Goal: Transaction & Acquisition: Purchase product/service

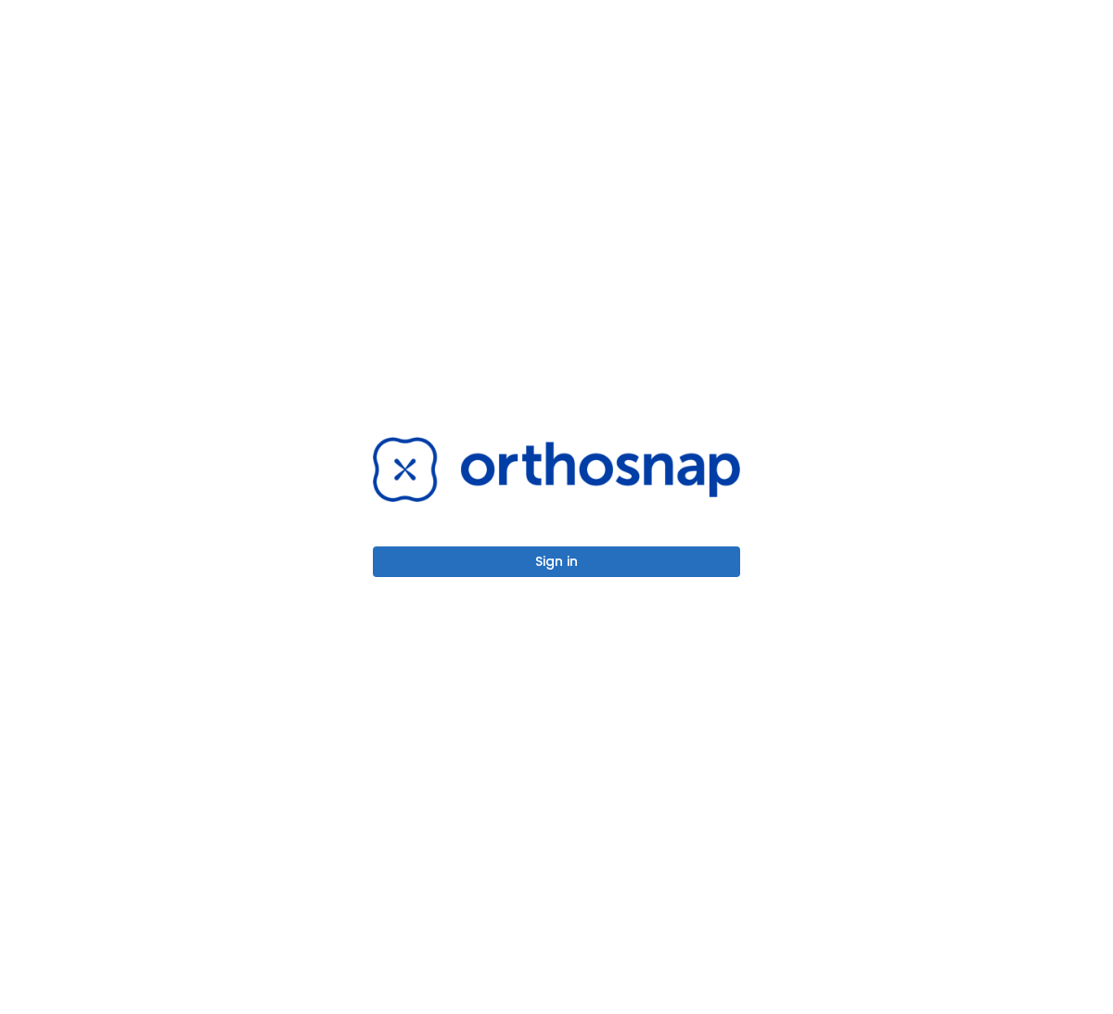
click at [525, 556] on button "Sign in" at bounding box center [556, 561] width 367 height 31
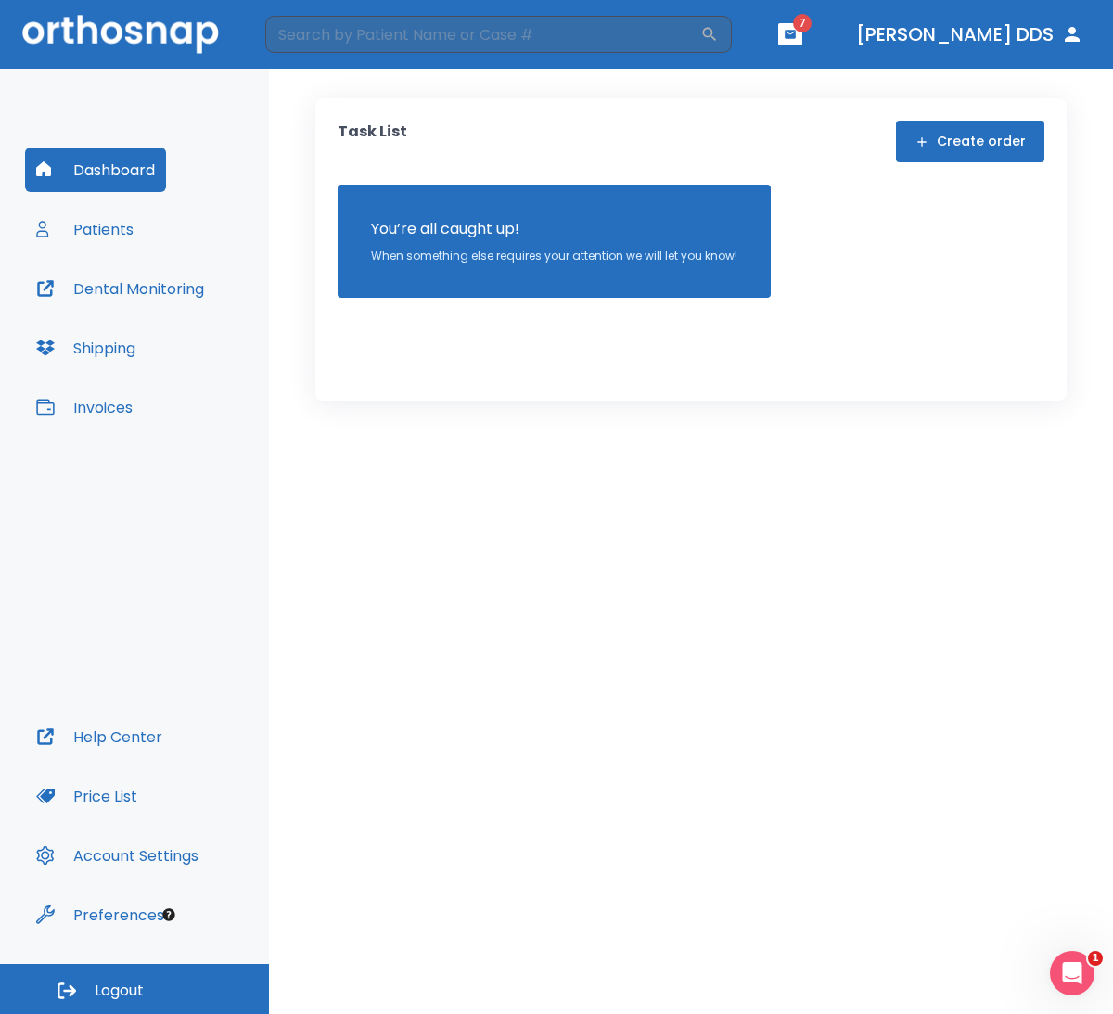
click at [113, 401] on button "Invoices" at bounding box center [84, 407] width 119 height 45
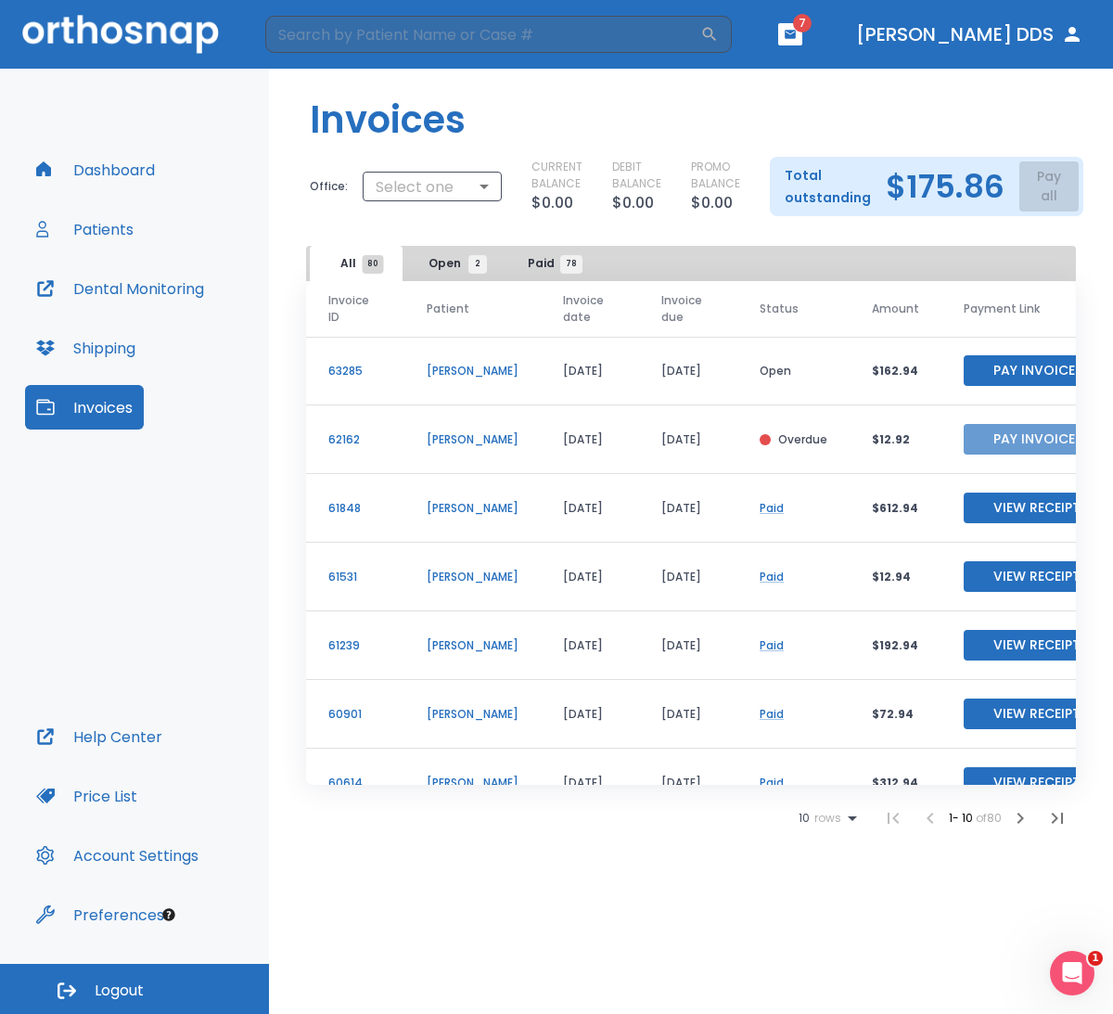
click at [1008, 439] on button "Pay Invoice" at bounding box center [1034, 439] width 141 height 31
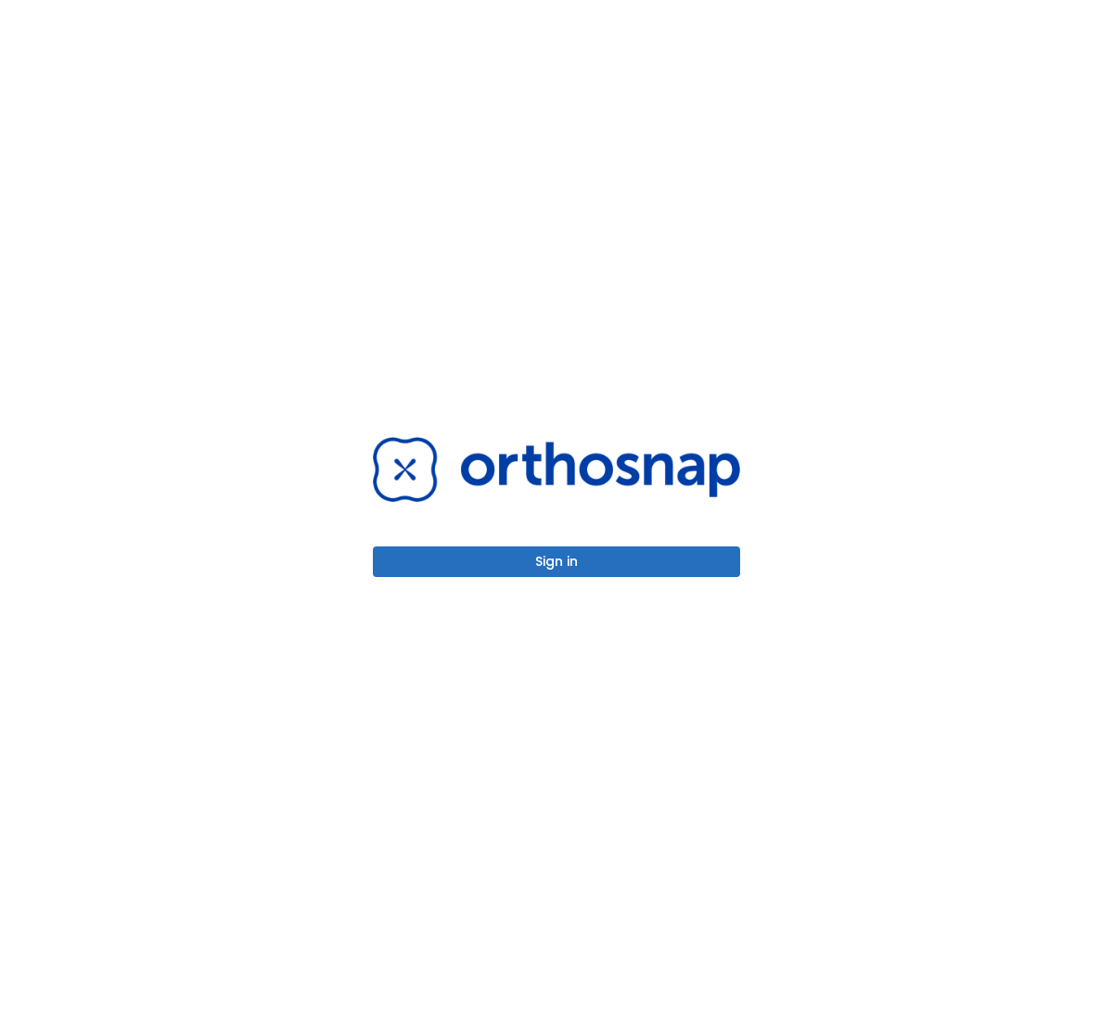
click at [588, 570] on button "Sign in" at bounding box center [556, 561] width 367 height 31
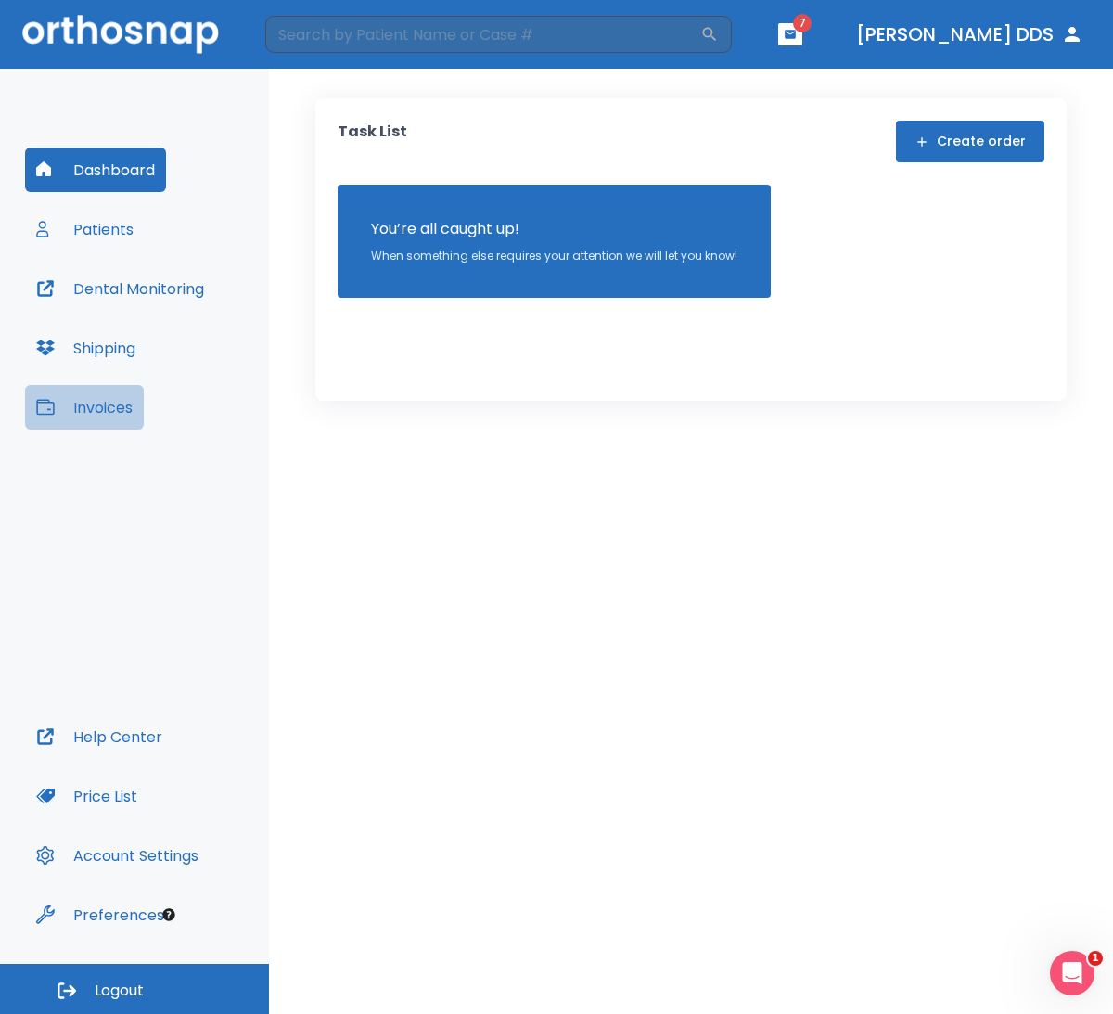
click at [120, 406] on button "Invoices" at bounding box center [84, 407] width 119 height 45
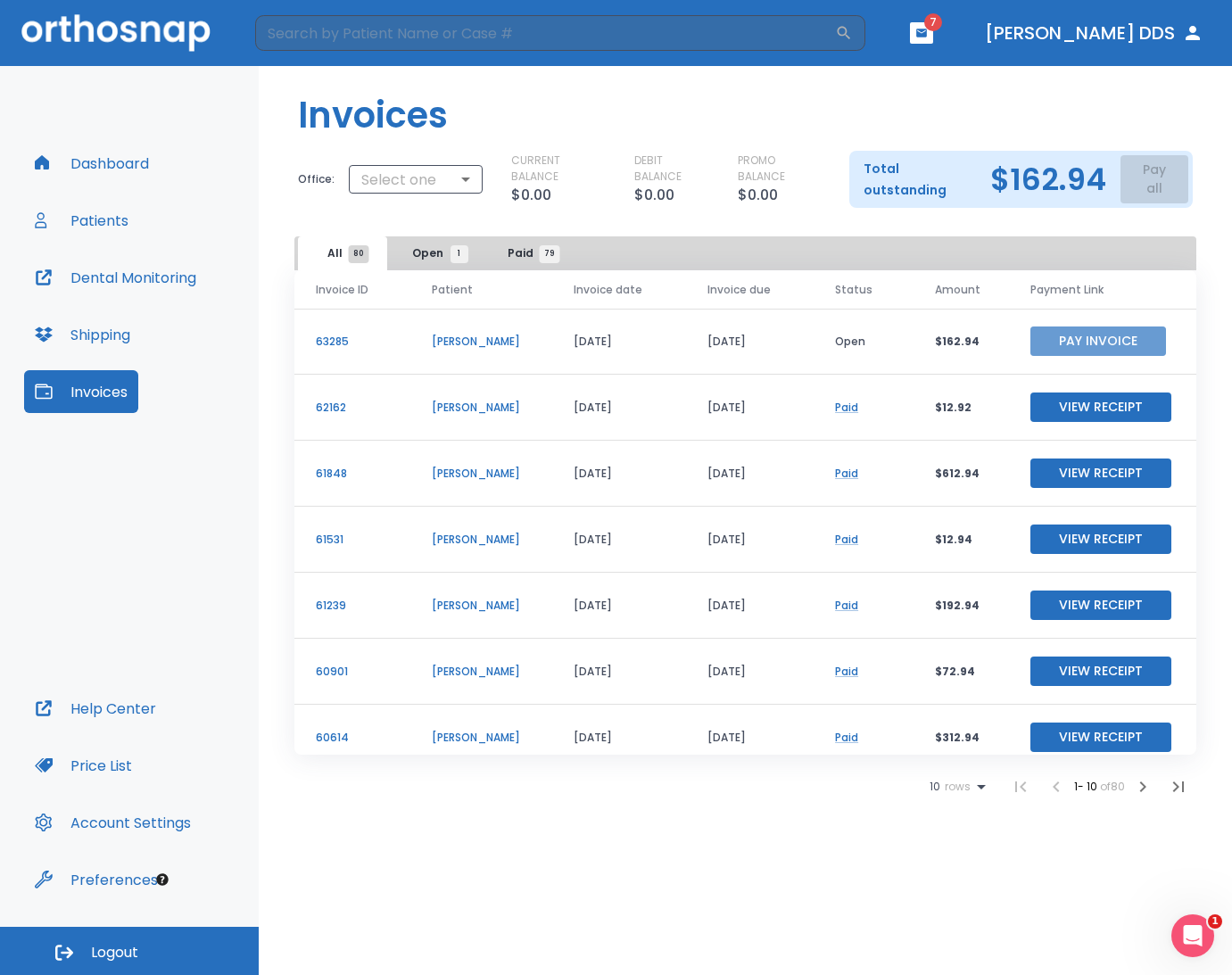
click at [1069, 343] on button "Pay Invoice" at bounding box center [1098, 341] width 136 height 30
